Goal: Check status: Check status

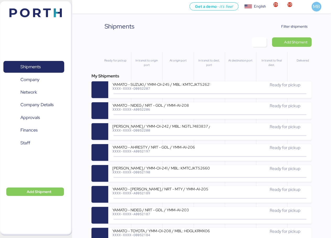
click at [298, 26] on span "Filter shipments" at bounding box center [294, 26] width 26 height 6
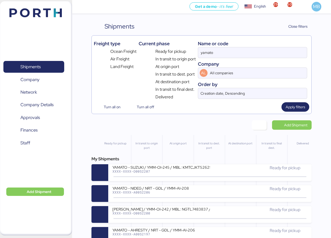
drag, startPoint x: 230, startPoint y: 57, endPoint x: 167, endPoint y: 51, distance: 62.9
click at [167, 51] on div "Freight type Ocean Freight Air Freight Land Freight Current phase Ready for pic…" at bounding box center [201, 69] width 215 height 63
paste input "A0052197"
type input "A0052197"
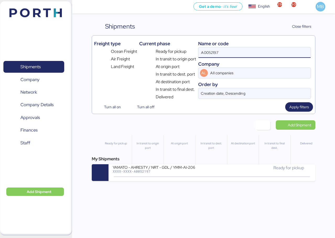
click at [187, 172] on div "XXXX-XXXX-A0052197" at bounding box center [162, 172] width 99 height 4
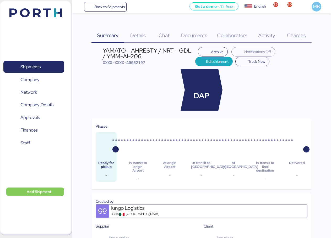
click at [143, 34] on span "Details" at bounding box center [137, 35] width 15 height 7
